Goal: Entertainment & Leisure: Consume media (video, audio)

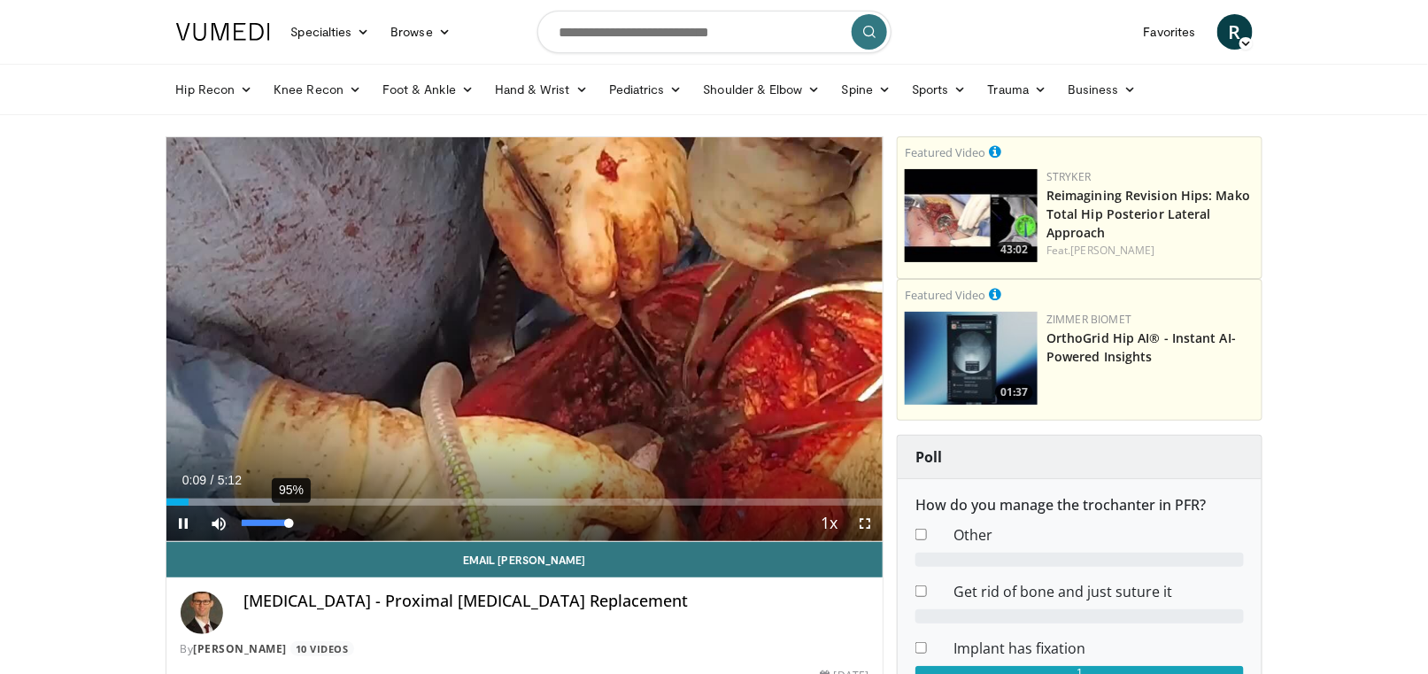
click at [290, 525] on video-js "**********" at bounding box center [524, 339] width 717 height 405
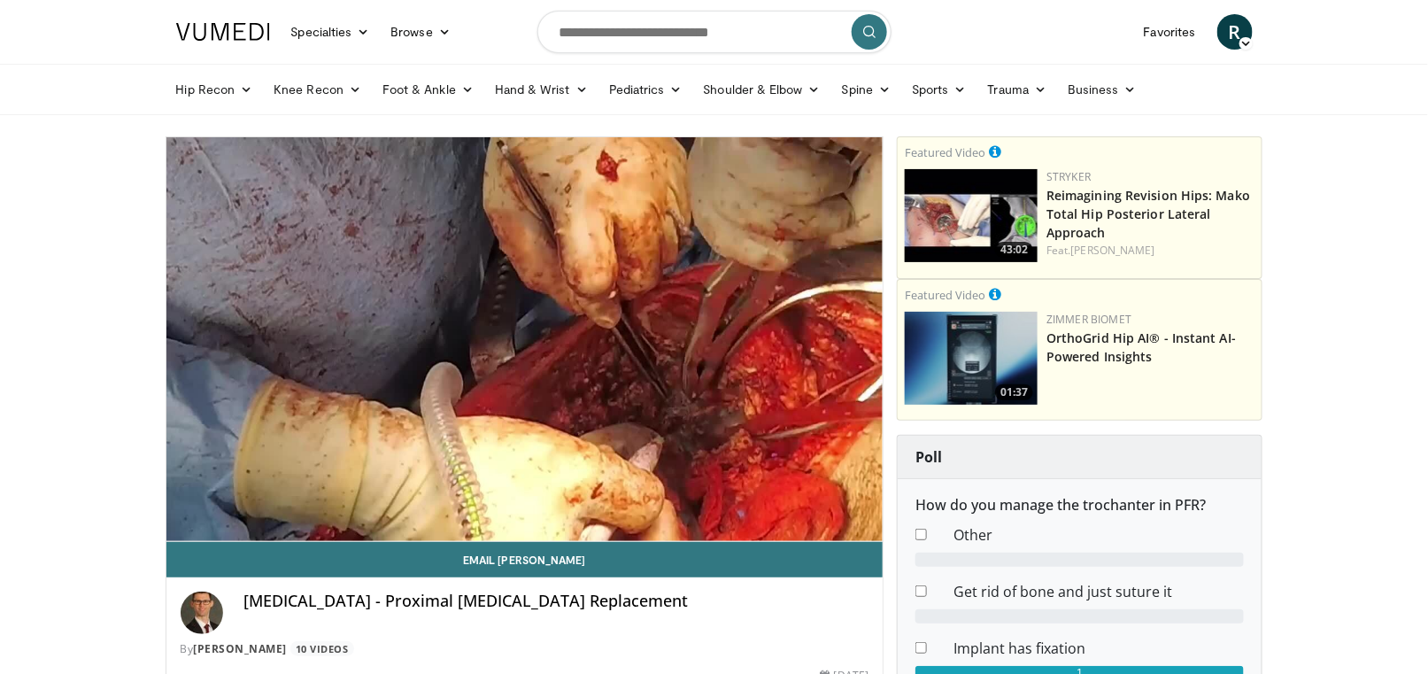
drag, startPoint x: 422, startPoint y: 588, endPoint x: 405, endPoint y: 658, distance: 72.1
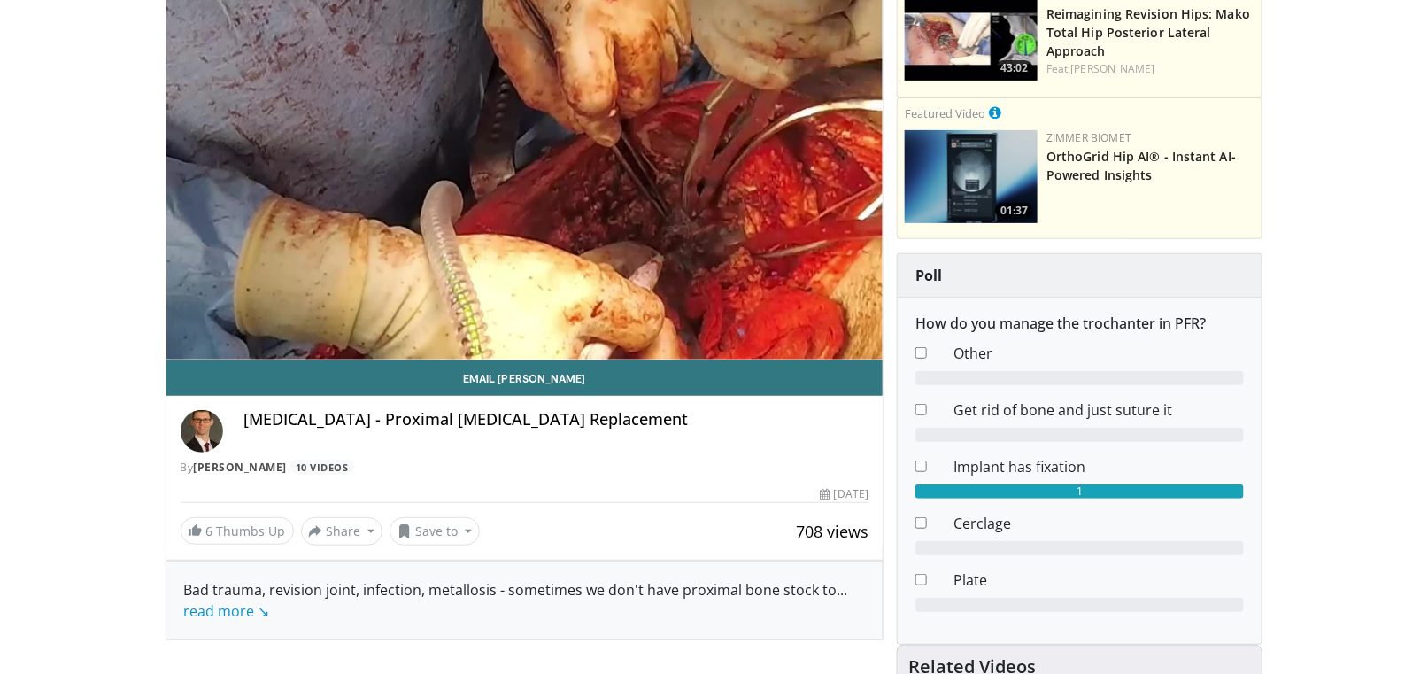
scroll to position [177, 0]
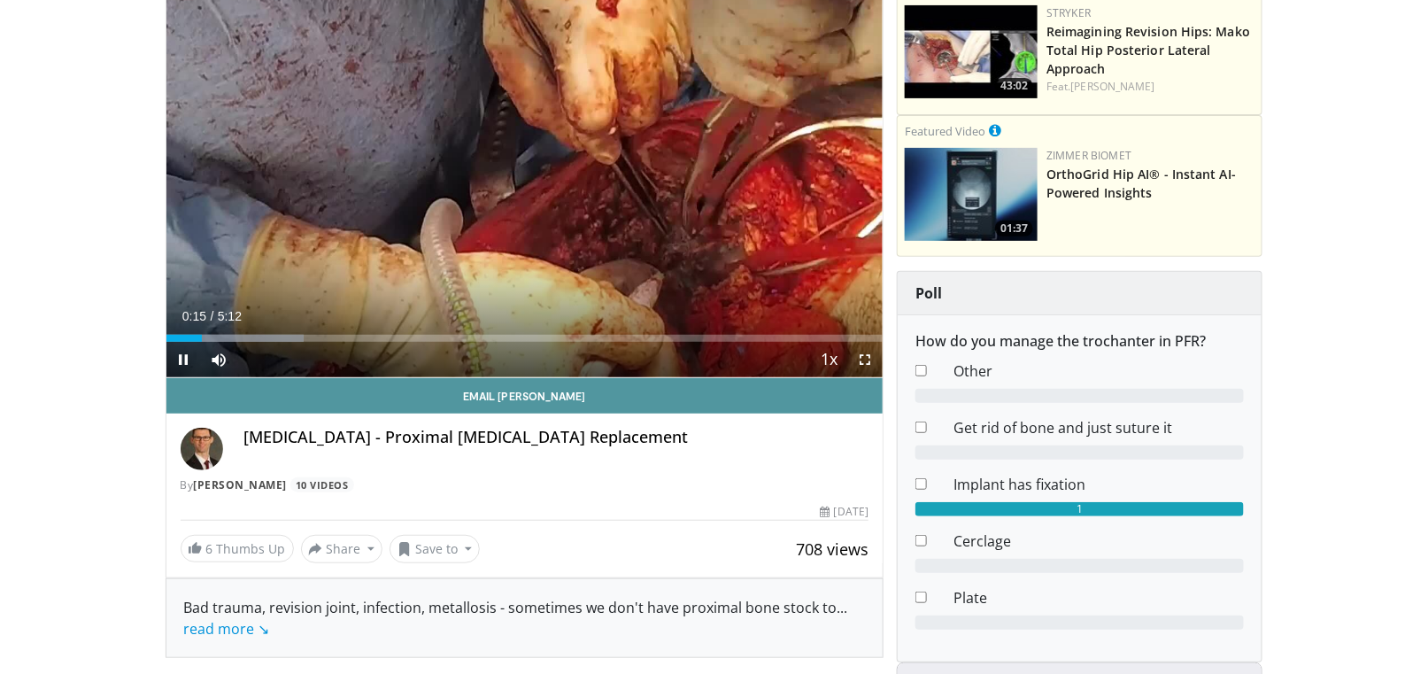
drag, startPoint x: 639, startPoint y: 246, endPoint x: 528, endPoint y: 390, distance: 181.7
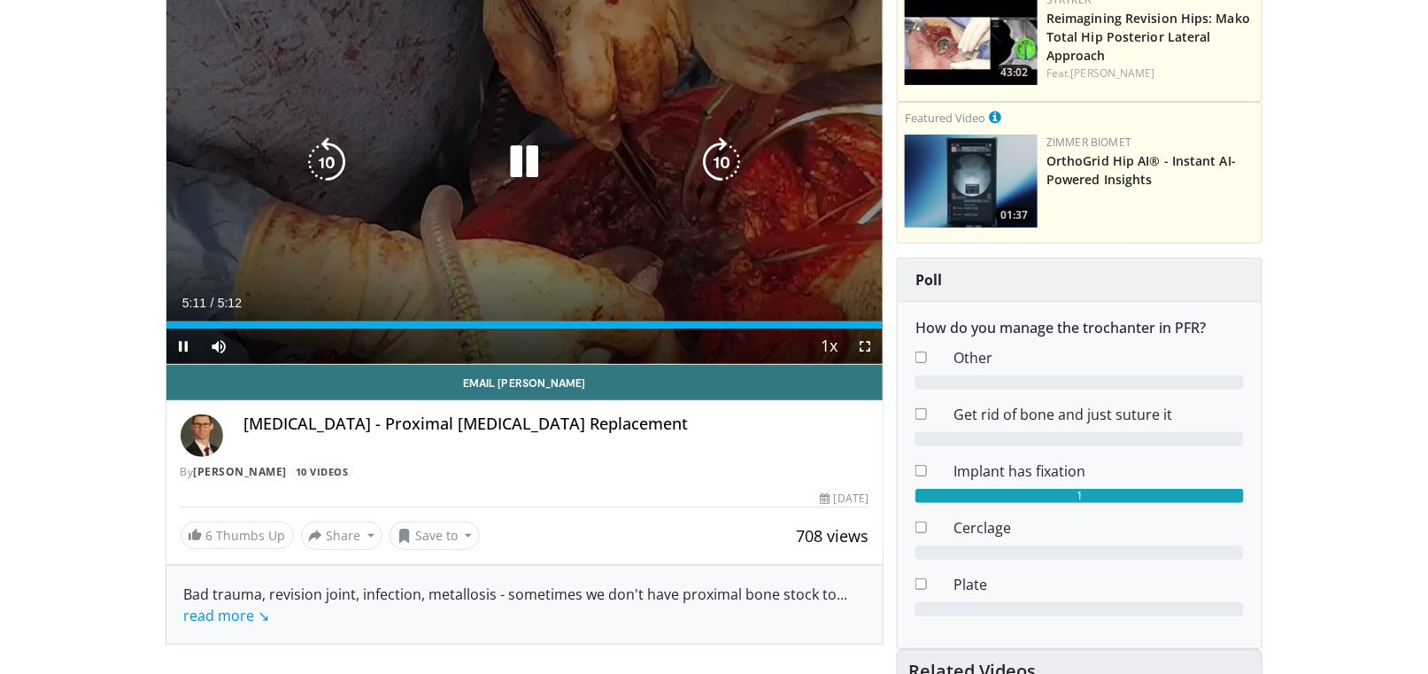
click at [821, 161] on div "10 seconds Tap to unmute" at bounding box center [524, 162] width 717 height 404
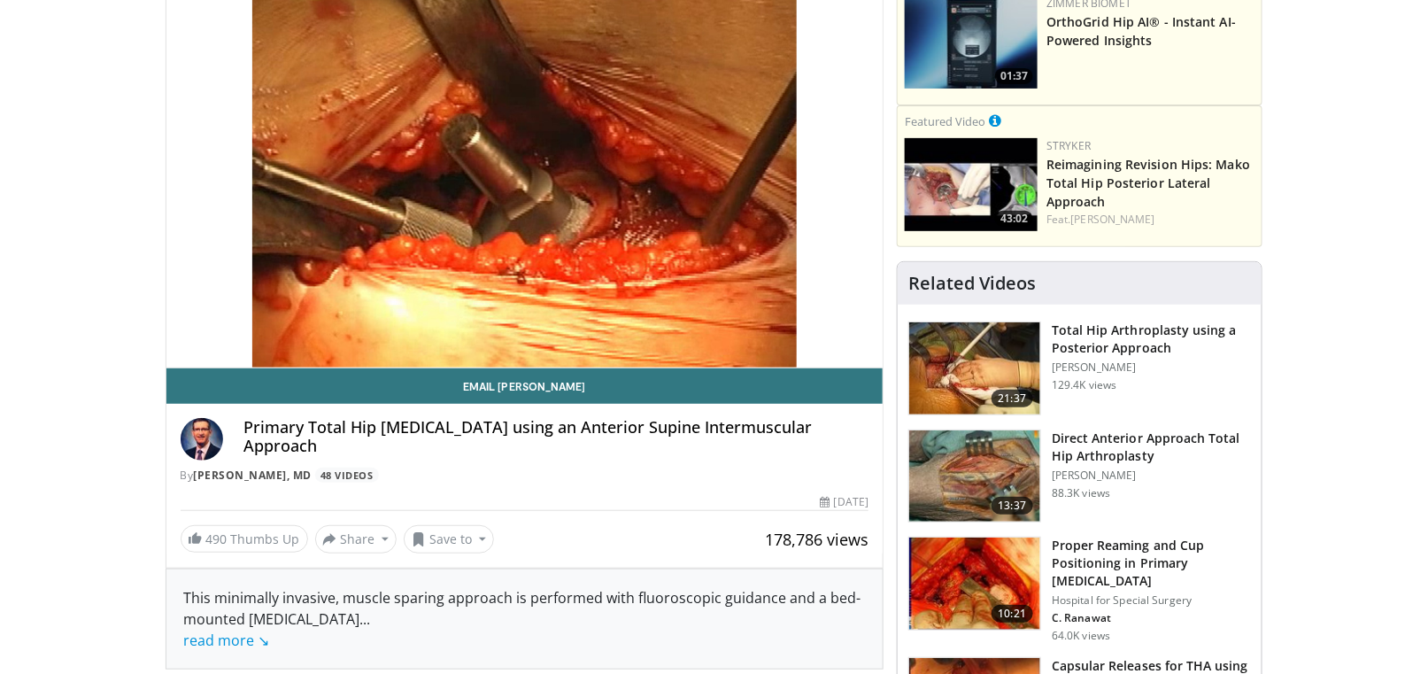
scroll to position [177, 0]
